Goal: Task Accomplishment & Management: Manage account settings

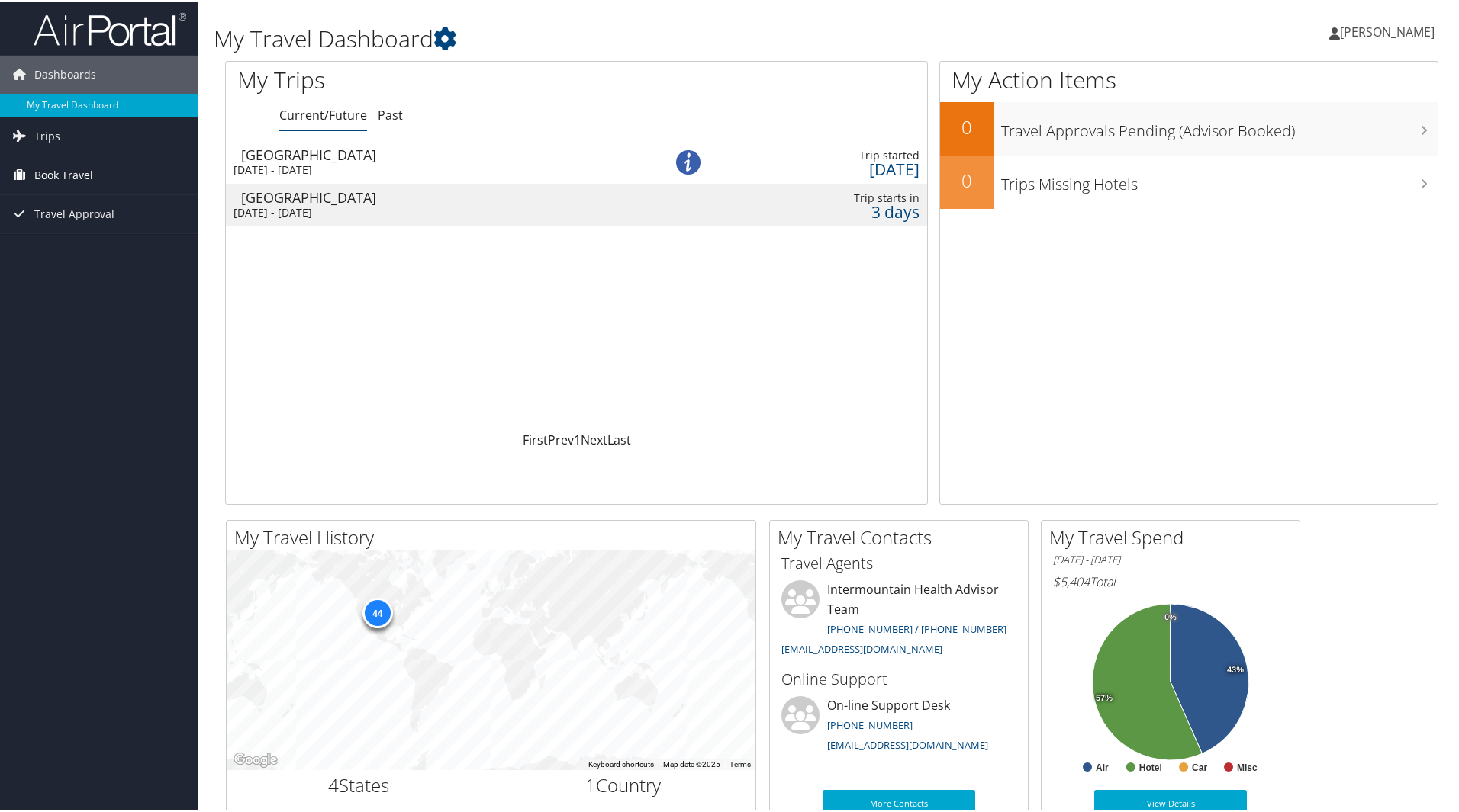
click at [70, 172] on span "Book Travel" at bounding box center [64, 174] width 59 height 38
click at [97, 252] on link "Book/Manage Online Trips" at bounding box center [99, 251] width 199 height 23
click at [680, 162] on img at bounding box center [687, 161] width 24 height 24
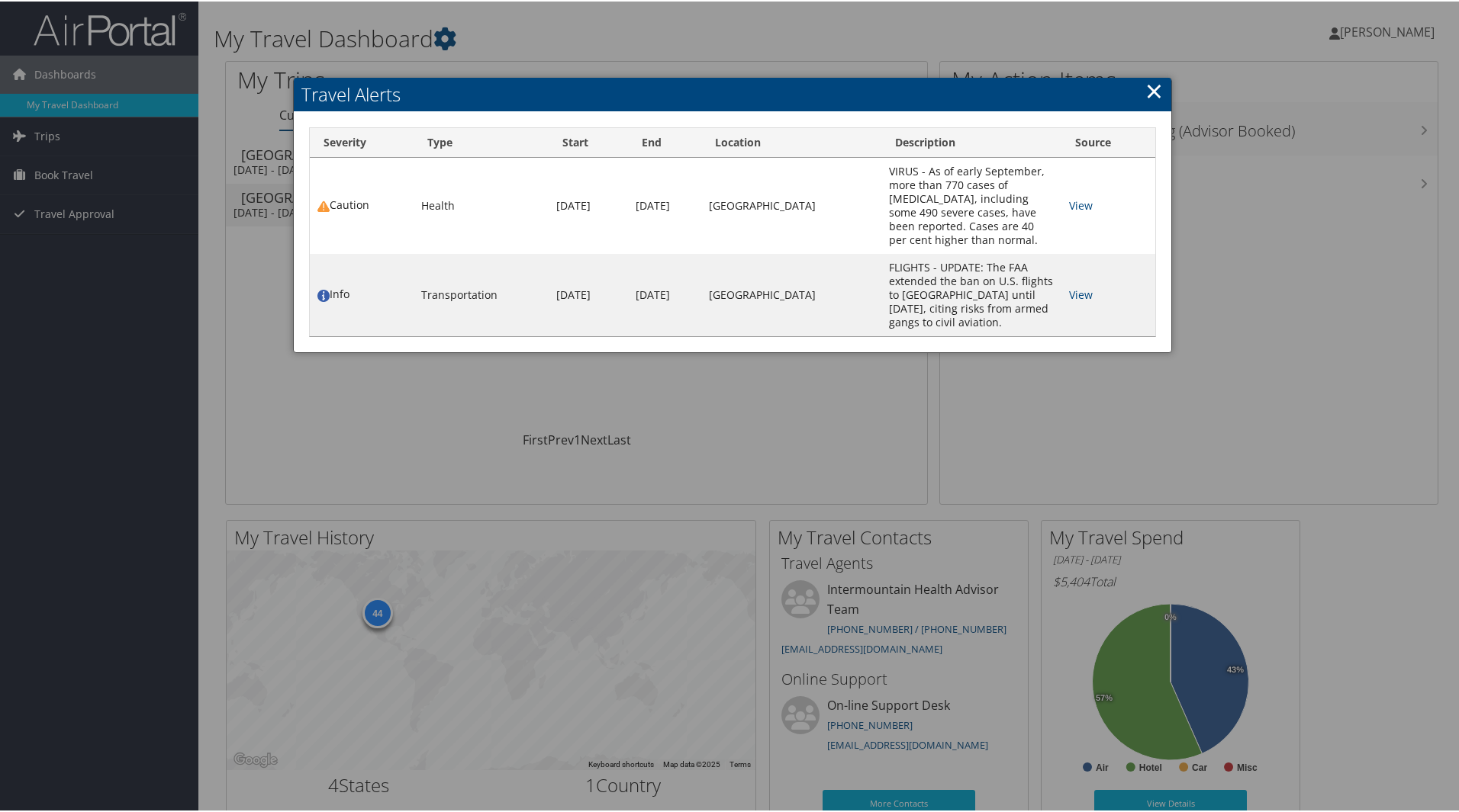
click at [1152, 85] on link "×" at bounding box center [1153, 88] width 18 height 30
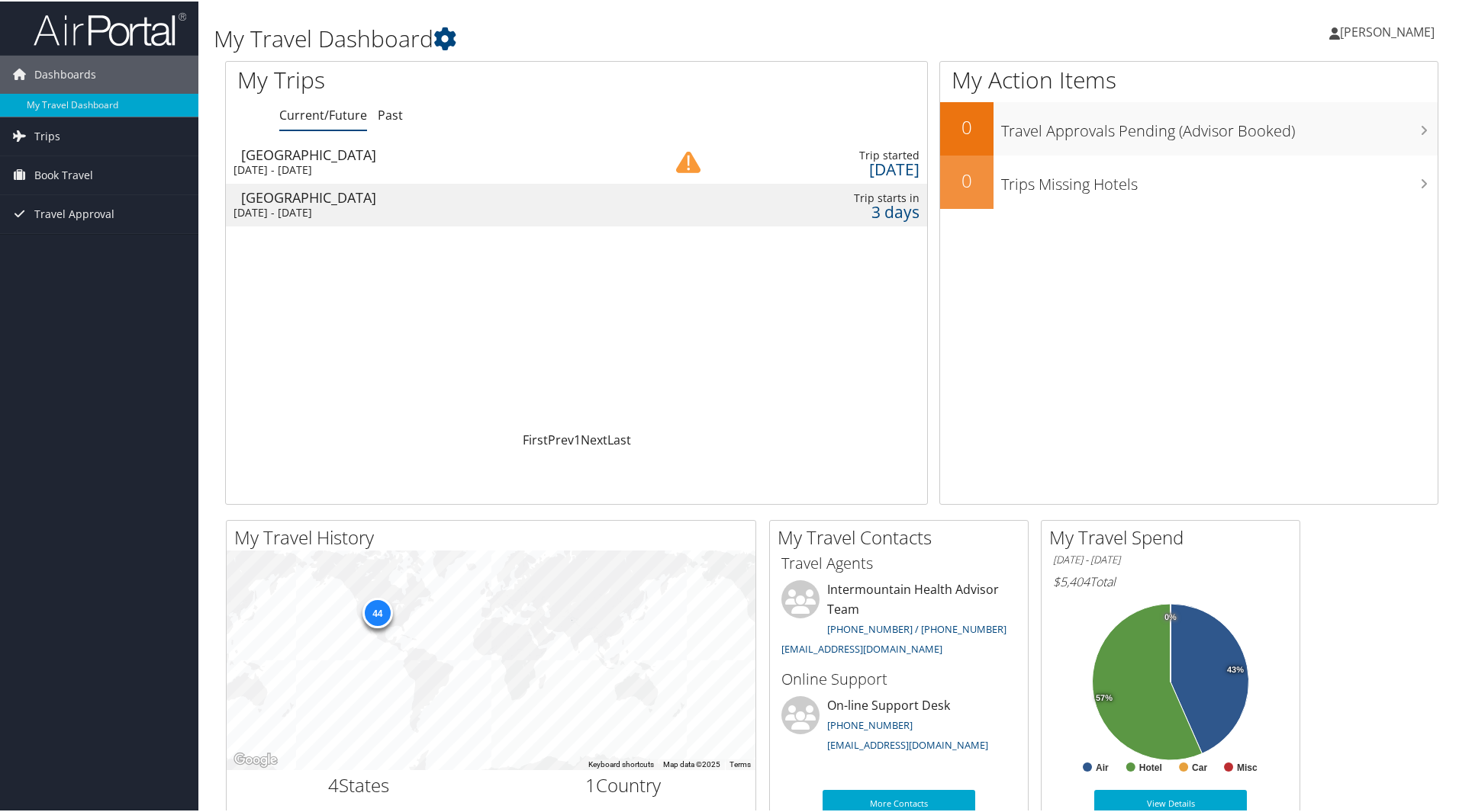
click at [351, 201] on div "Salt Lake City" at bounding box center [437, 196] width 393 height 14
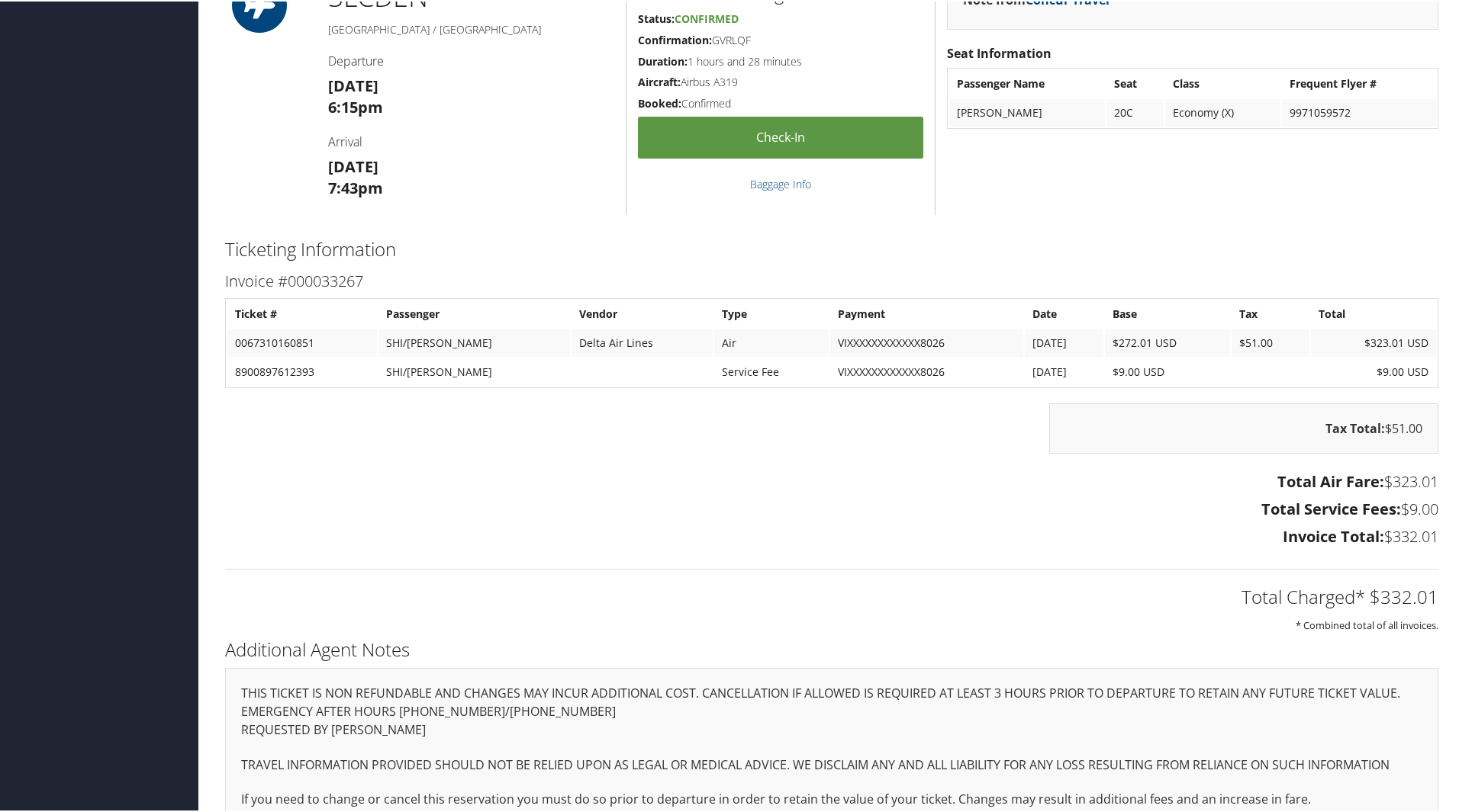
scroll to position [1451, 0]
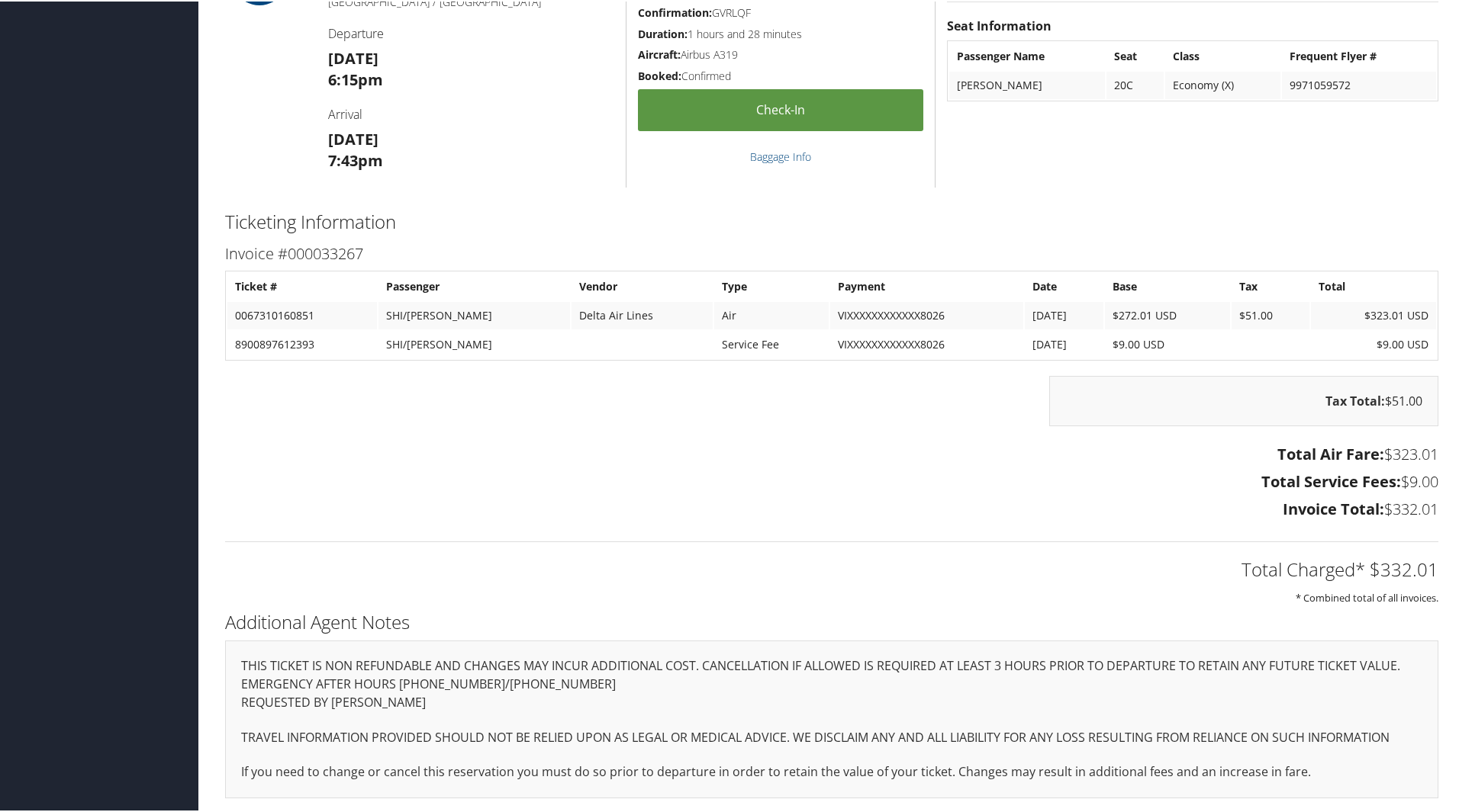
drag, startPoint x: 600, startPoint y: 696, endPoint x: 475, endPoint y: 684, distance: 125.6
click at [475, 684] on div "THIS TICKET IS NON REFUNDABLE AND CHANGES MAY INCUR ADDITIONAL COST. CANCELLATI…" at bounding box center [831, 718] width 1213 height 158
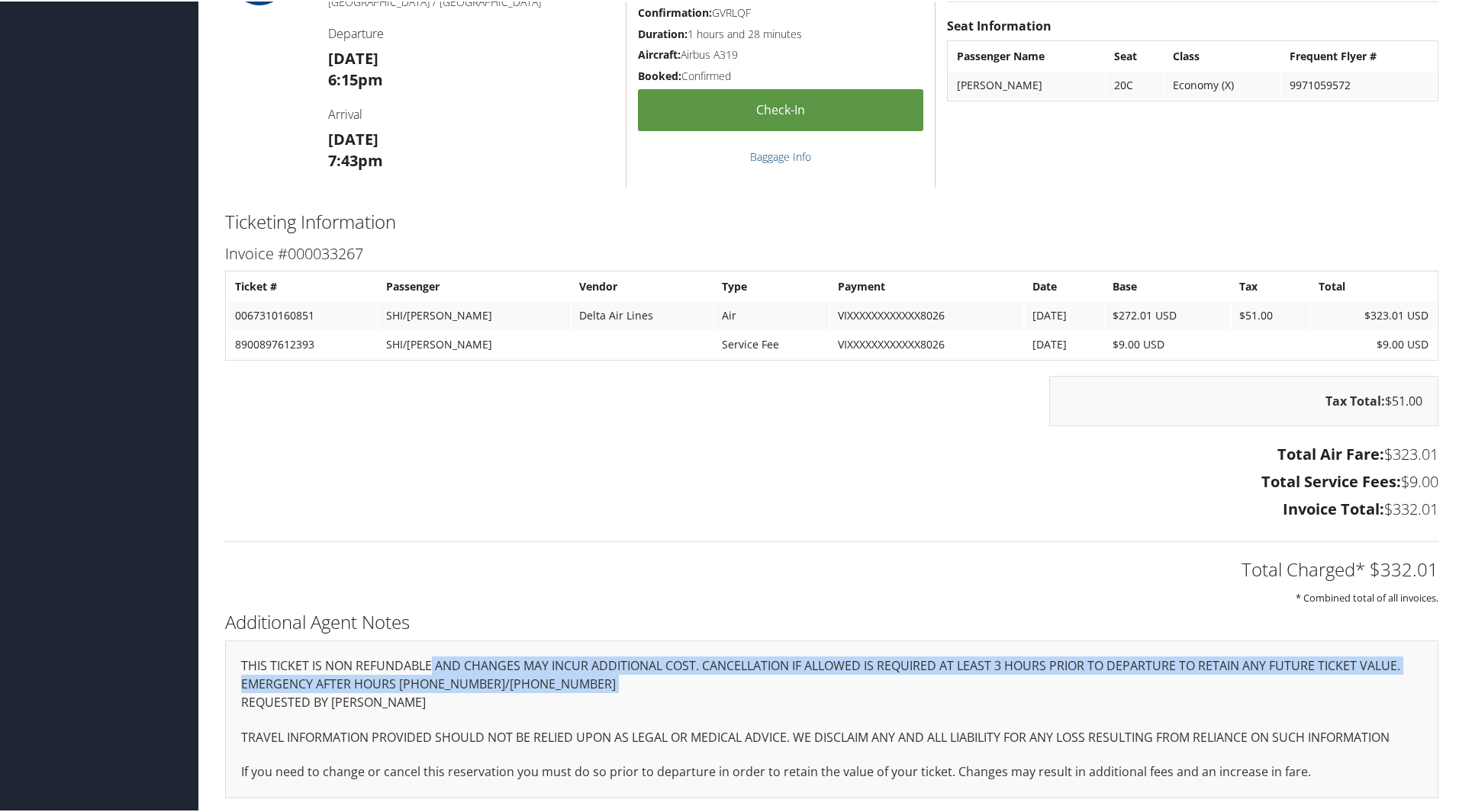
click at [475, 684] on div "THIS TICKET IS NON REFUNDABLE AND CHANGES MAY INCUR ADDITIONAL COST. CANCELLATI…" at bounding box center [831, 718] width 1213 height 158
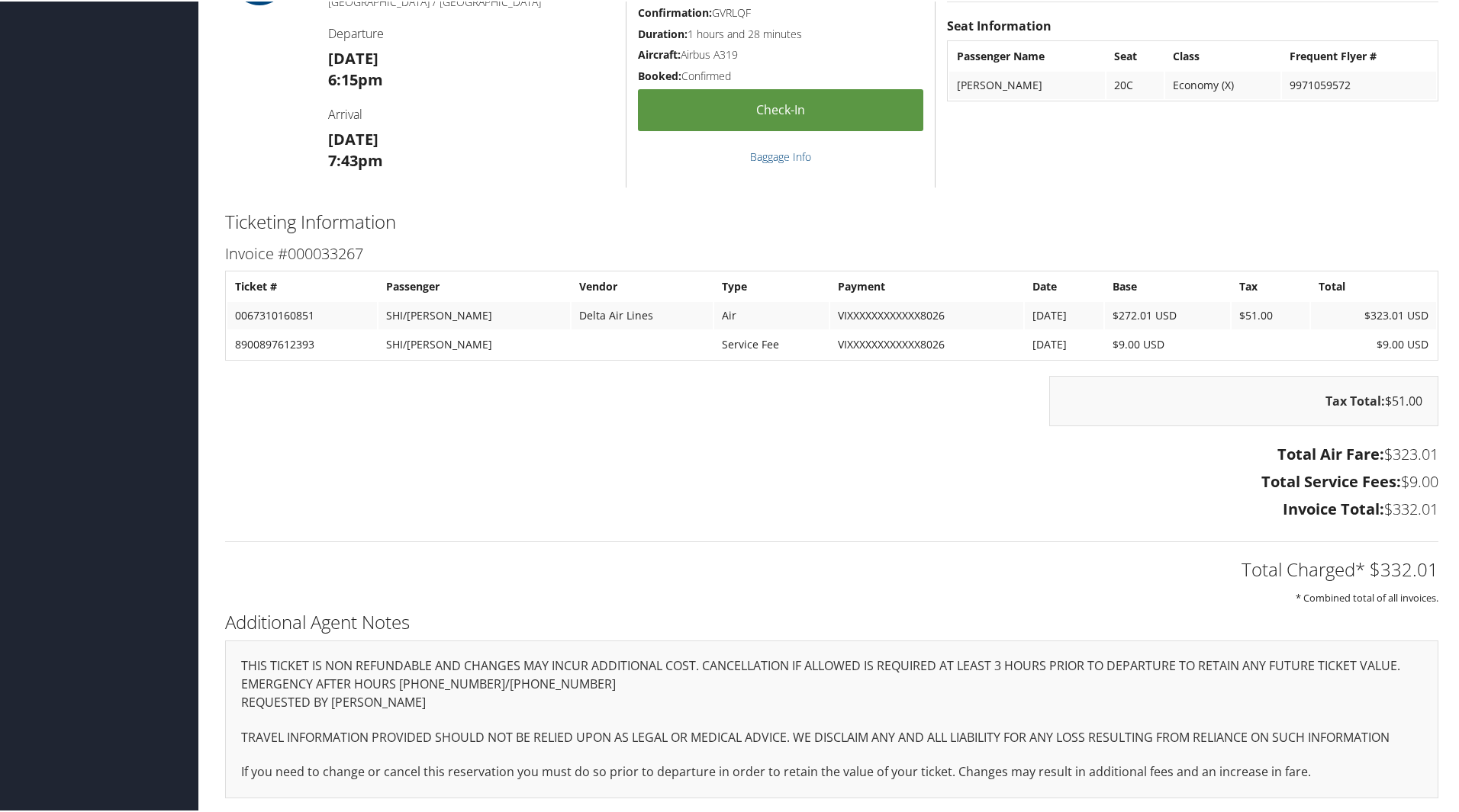
click at [555, 711] on p "REQUESTED BY JAY SHI" at bounding box center [831, 702] width 1181 height 20
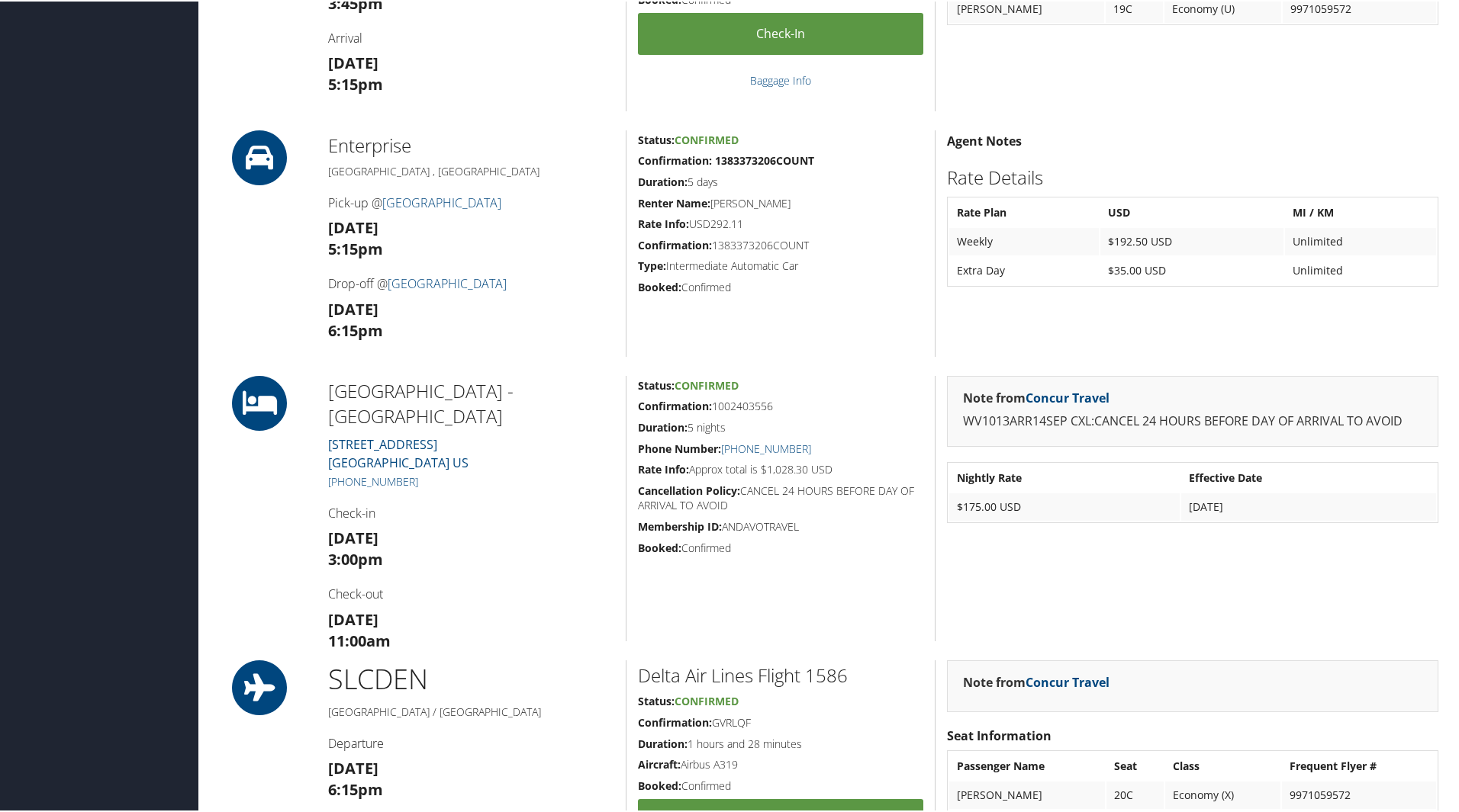
scroll to position [741, 0]
drag, startPoint x: 1200, startPoint y: 412, endPoint x: 1433, endPoint y: 416, distance: 233.0
click at [1433, 416] on div "Note from Concur Travel WV1013ARR14SEP CXL:CANCEL 24 HOURS BEFORE DAY OF ARRIVA…" at bounding box center [1192, 506] width 515 height 265
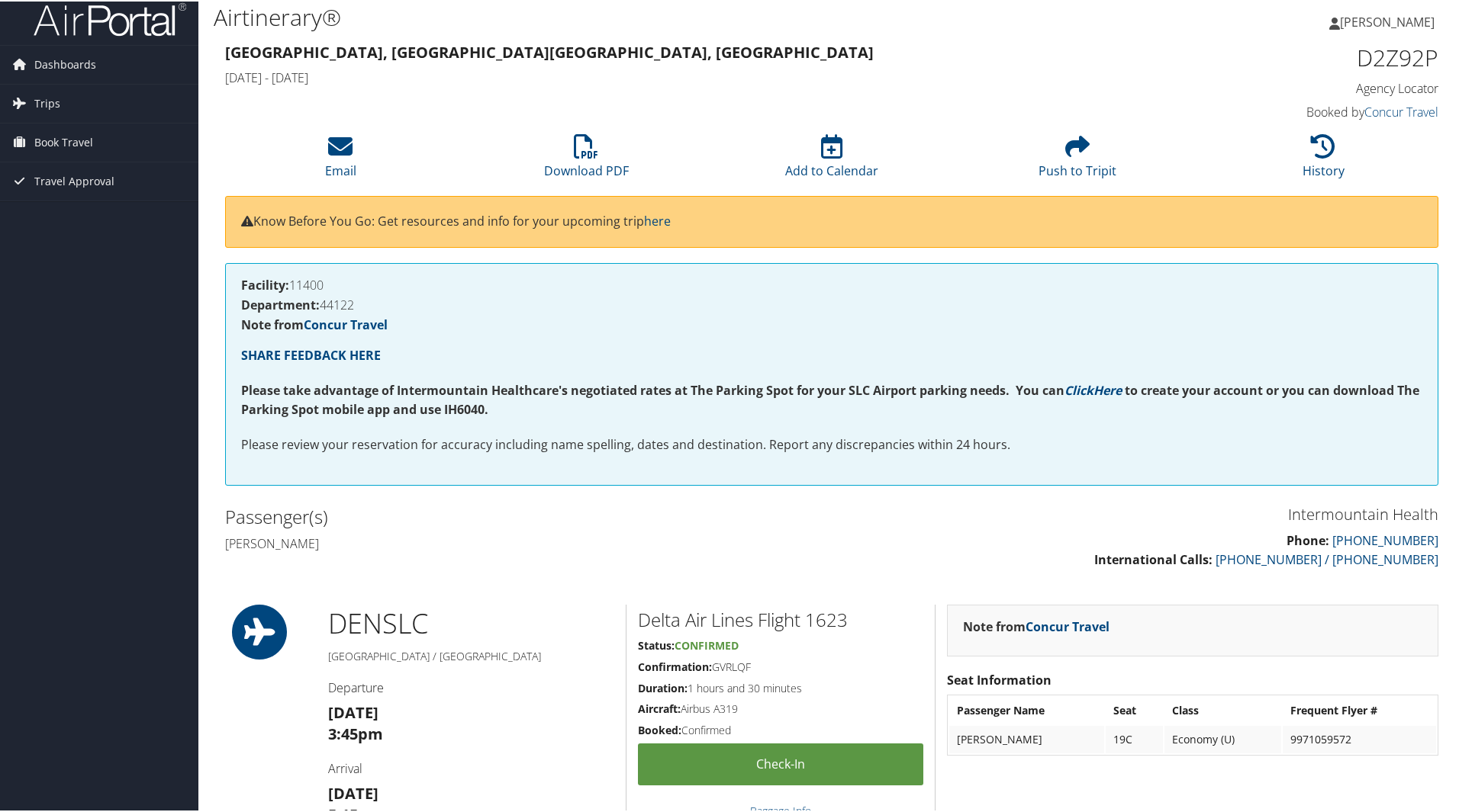
scroll to position [0, 0]
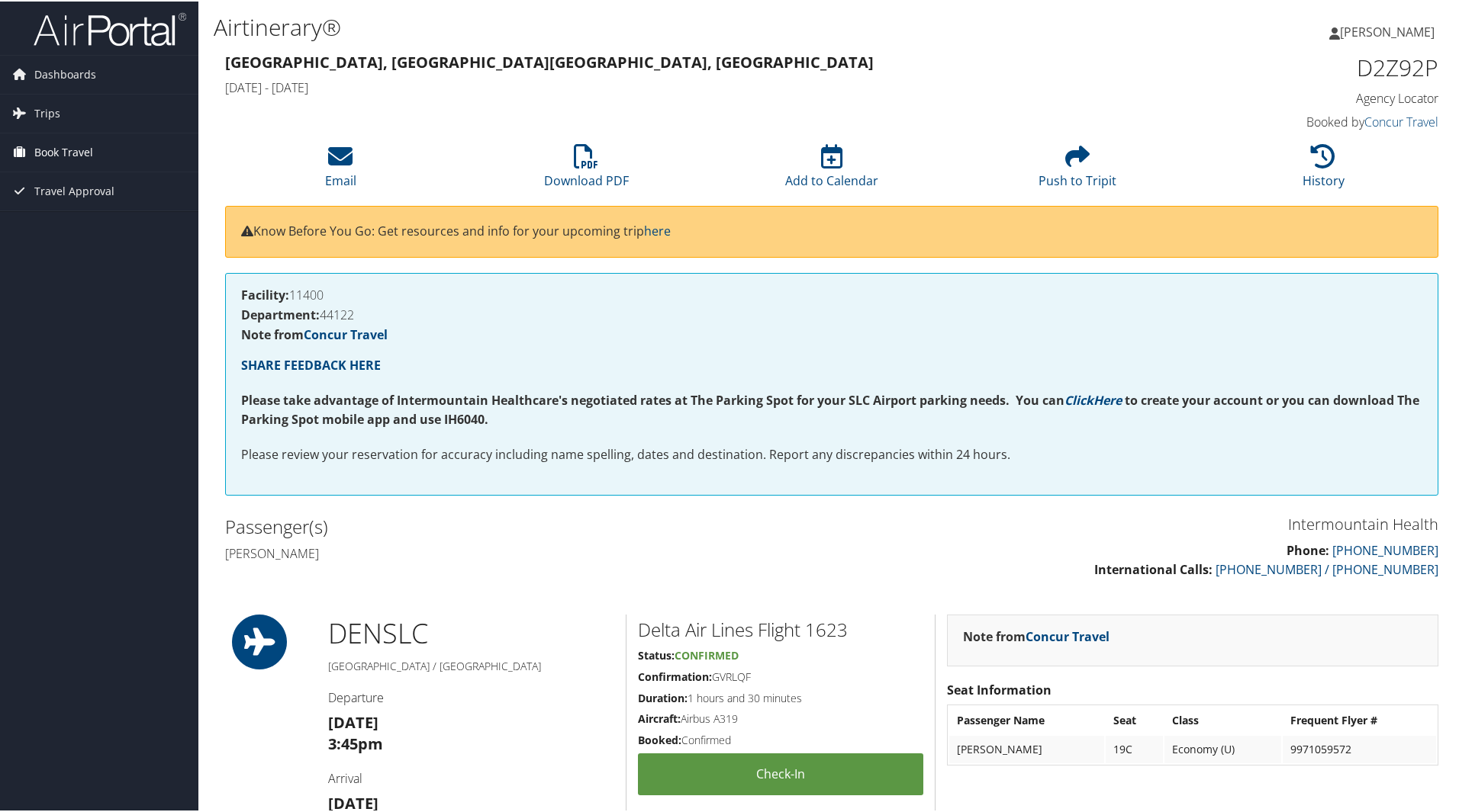
click at [90, 136] on span "Book Travel" at bounding box center [64, 150] width 59 height 38
click at [72, 225] on link "Book/Manage Online Trips" at bounding box center [99, 227] width 199 height 23
